Goal: Task Accomplishment & Management: Manage account settings

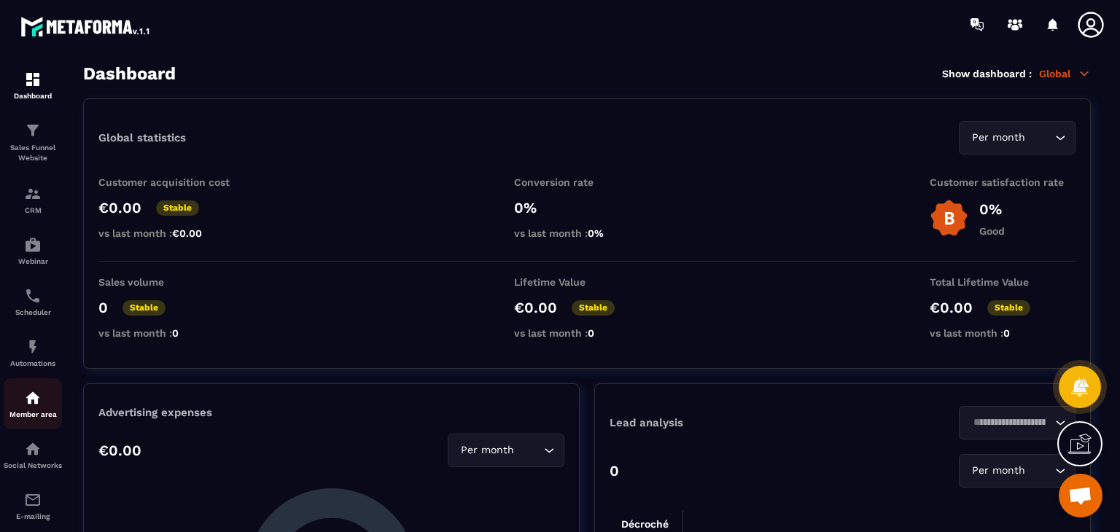
drag, startPoint x: 0, startPoint y: 0, endPoint x: 47, endPoint y: 391, distance: 393.5
click at [47, 391] on link "Member area" at bounding box center [33, 403] width 58 height 51
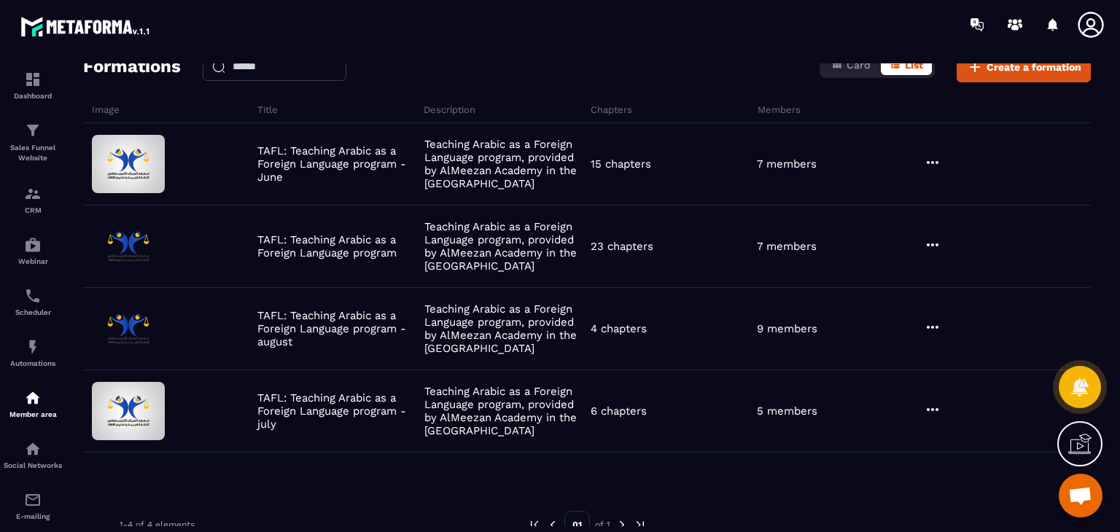
scroll to position [73, 0]
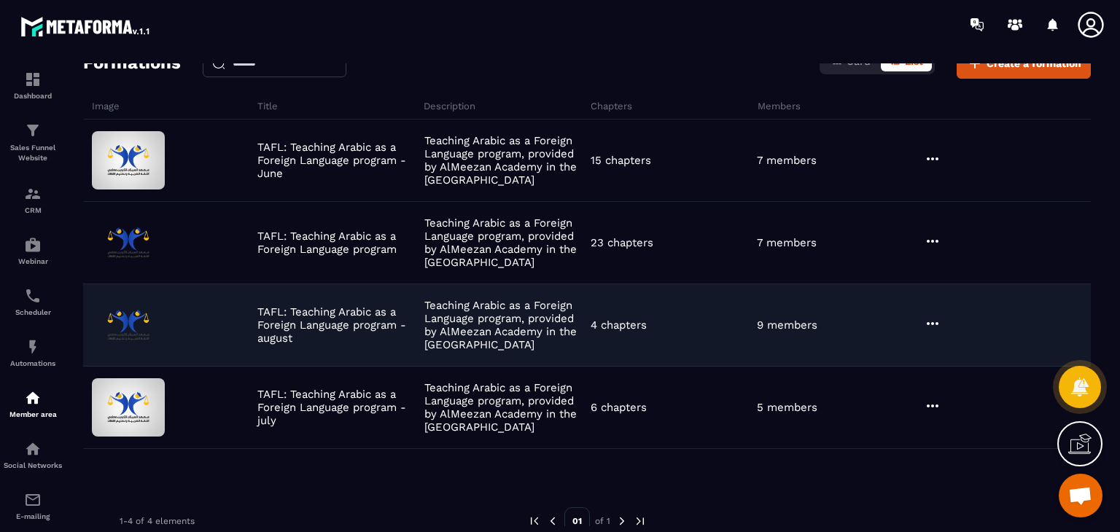
click at [927, 316] on icon at bounding box center [932, 323] width 17 height 17
click at [956, 352] on button "Edit" at bounding box center [969, 353] width 87 height 26
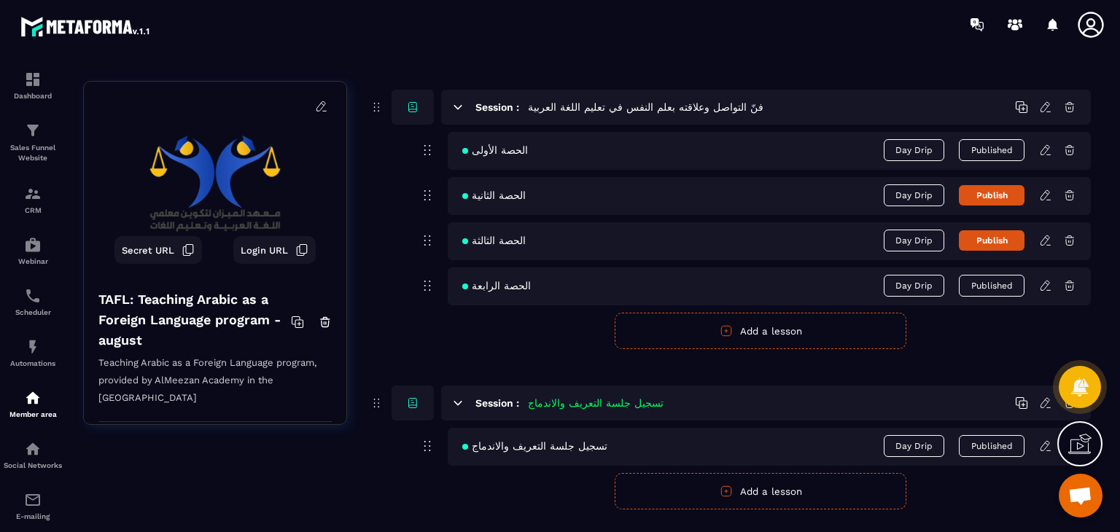
scroll to position [211, 0]
click at [988, 285] on button "Published" at bounding box center [992, 284] width 66 height 22
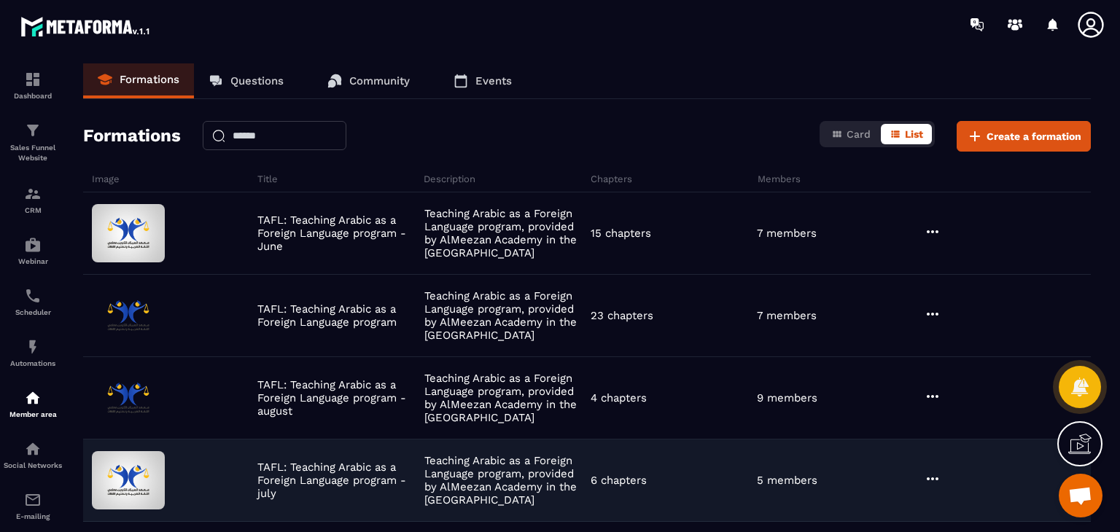
click at [929, 484] on icon at bounding box center [932, 478] width 17 height 17
click at [941, 500] on button "Edit" at bounding box center [969, 509] width 87 height 26
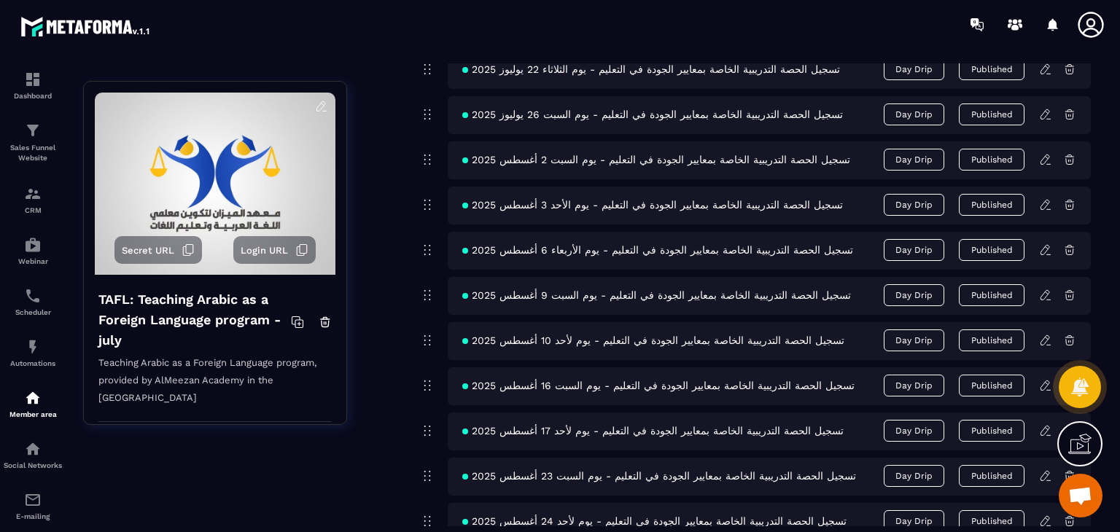
scroll to position [1220, 0]
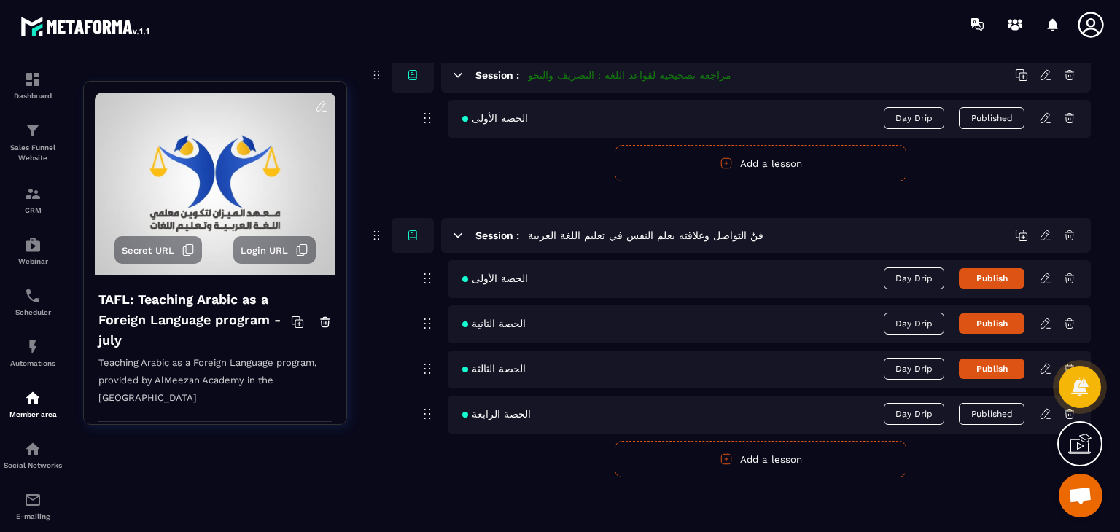
click at [995, 415] on button "Published" at bounding box center [992, 414] width 66 height 22
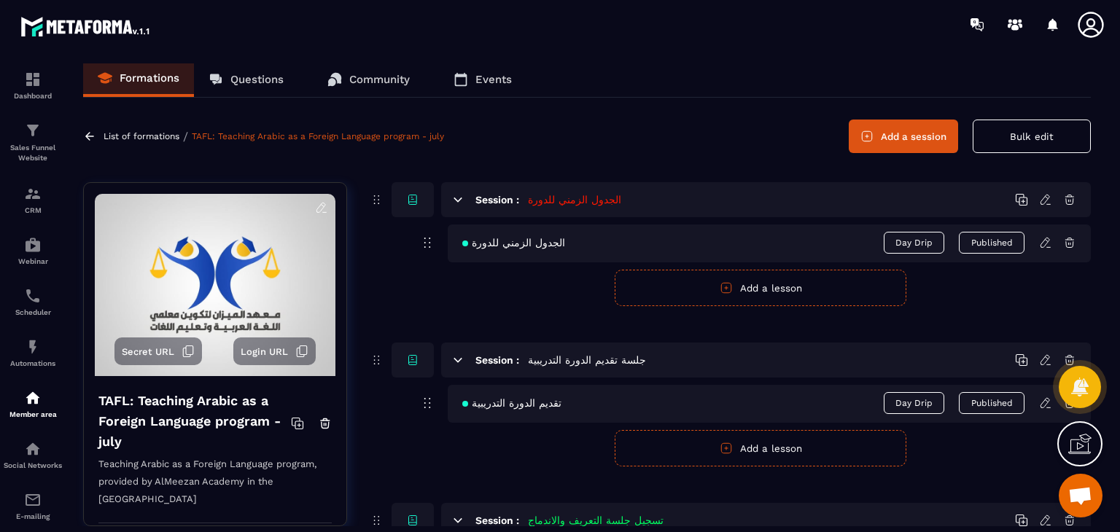
scroll to position [0, 0]
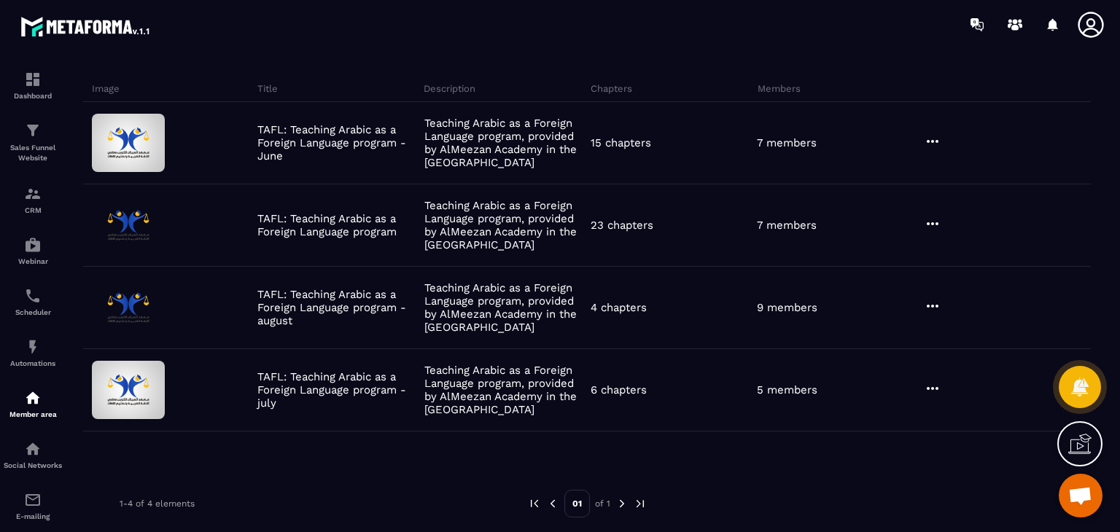
scroll to position [95, 0]
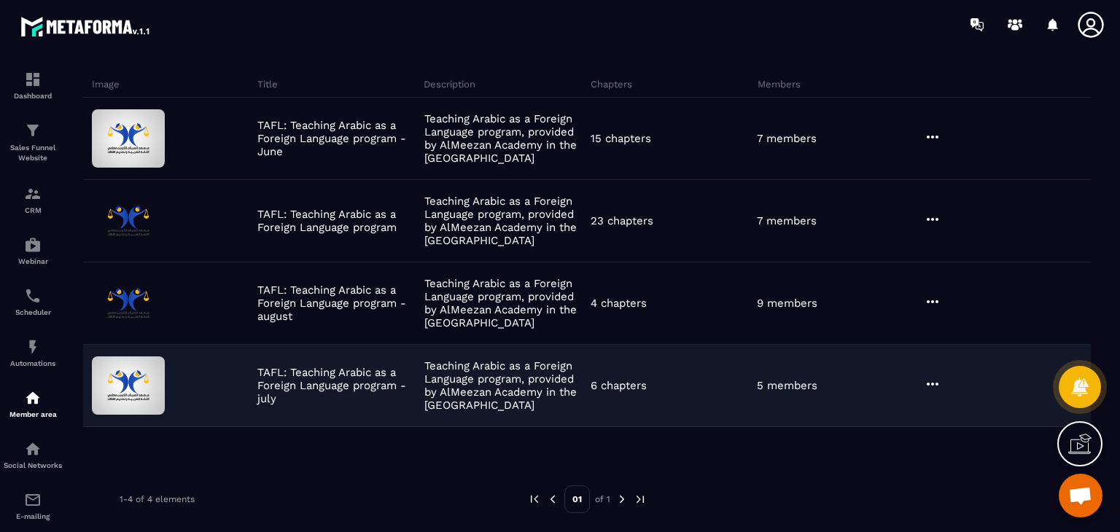
click at [929, 380] on icon at bounding box center [932, 383] width 17 height 17
click at [959, 401] on button "Edit" at bounding box center [969, 414] width 87 height 26
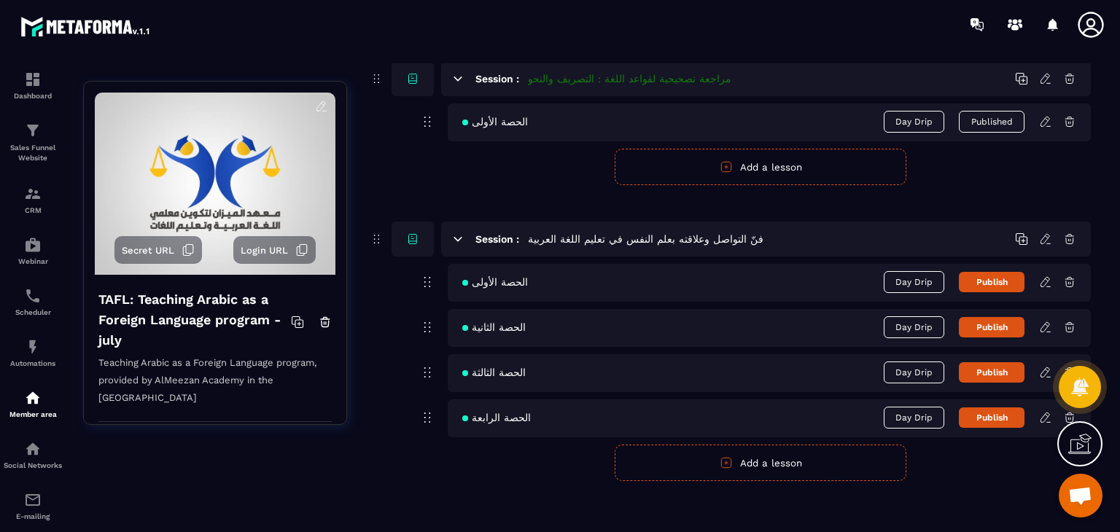
scroll to position [1220, 0]
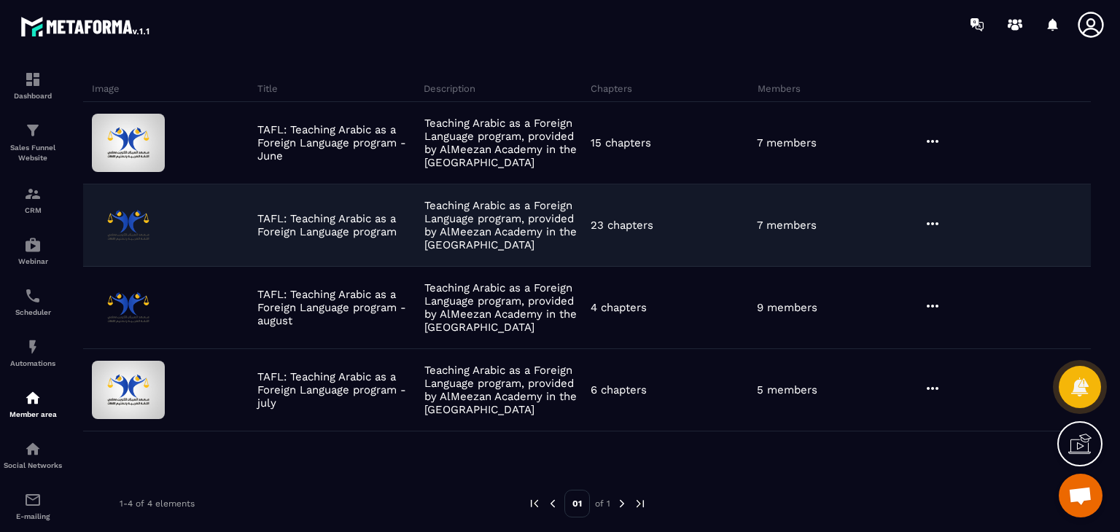
scroll to position [95, 0]
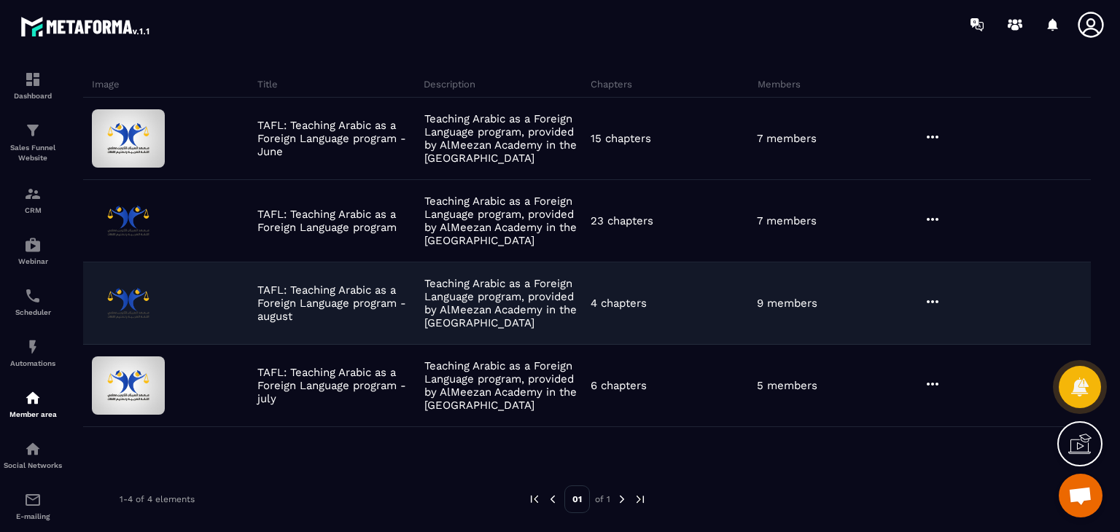
click at [930, 306] on icon at bounding box center [932, 301] width 17 height 17
click at [948, 321] on button "Edit" at bounding box center [969, 332] width 87 height 26
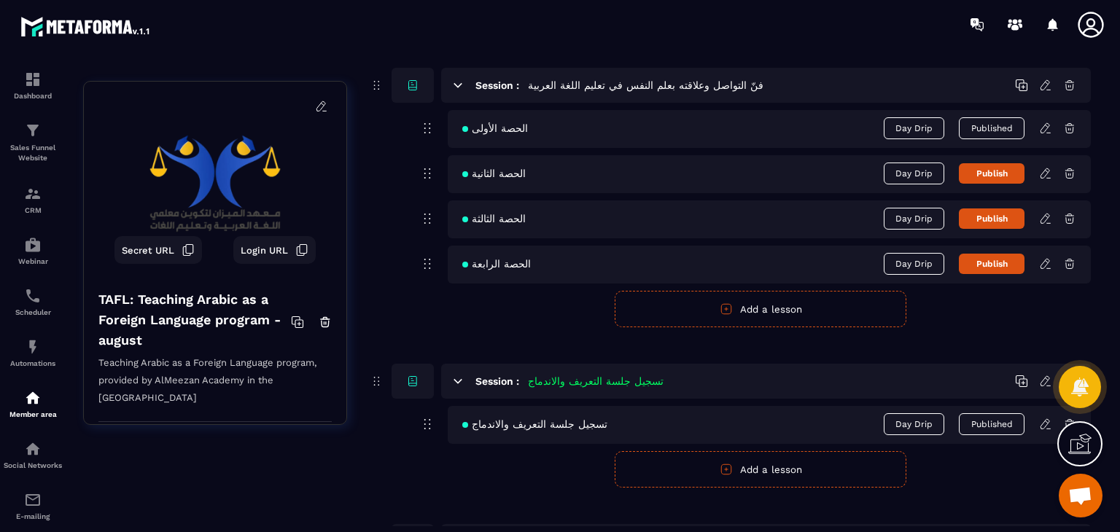
scroll to position [211, 0]
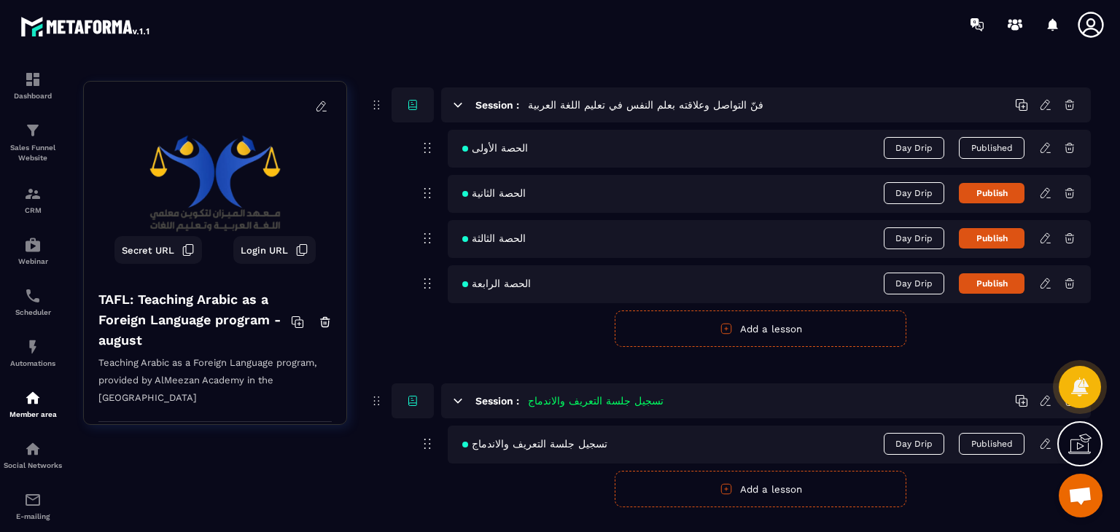
click at [1041, 289] on div "الحصة الرابعة Day Drip Publish" at bounding box center [769, 284] width 643 height 38
click at [1044, 284] on icon at bounding box center [1045, 283] width 13 height 13
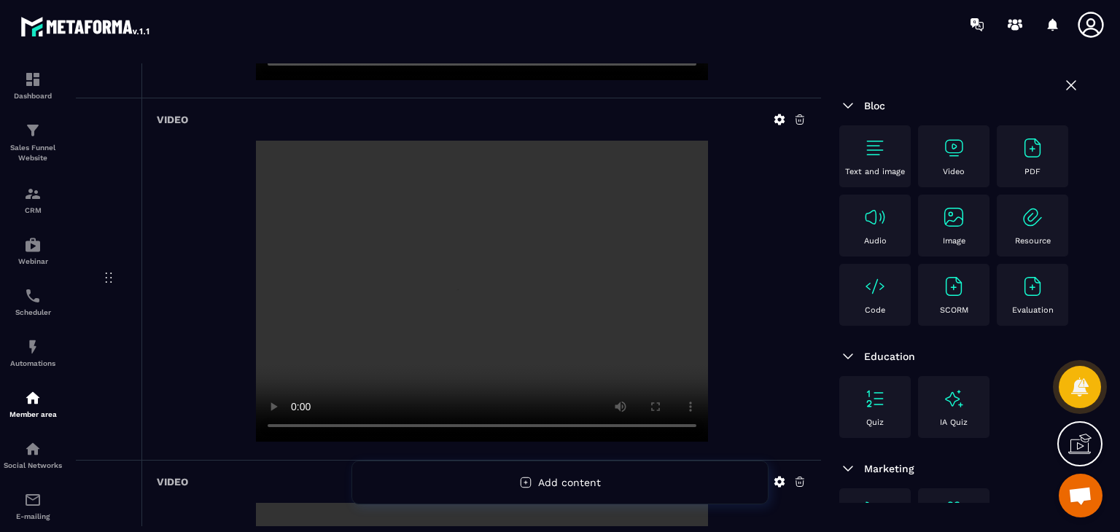
scroll to position [437, 0]
